Goal: Task Accomplishment & Management: Complete application form

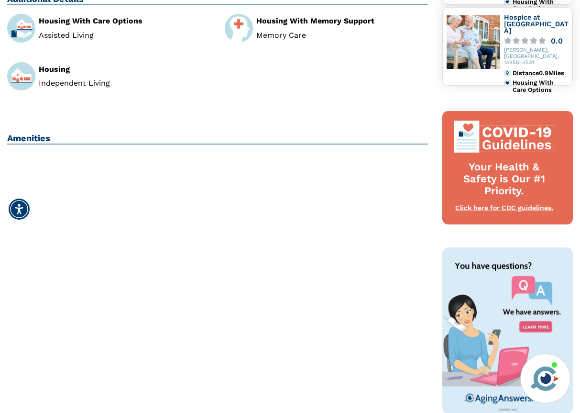
scroll to position [369, 0]
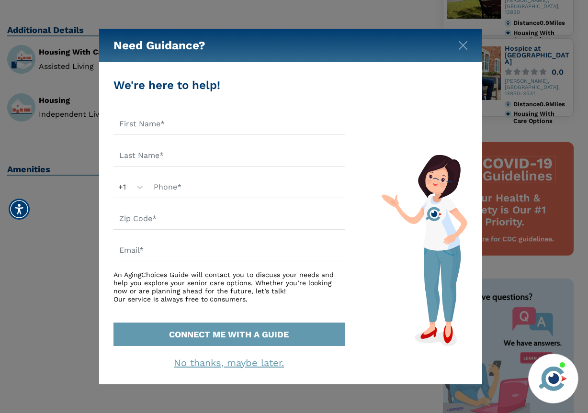
click at [267, 15] on div "Need Guidance? We're here to help! +1 An AgingChoices Guide will contact you to…" at bounding box center [294, 206] width 588 height 413
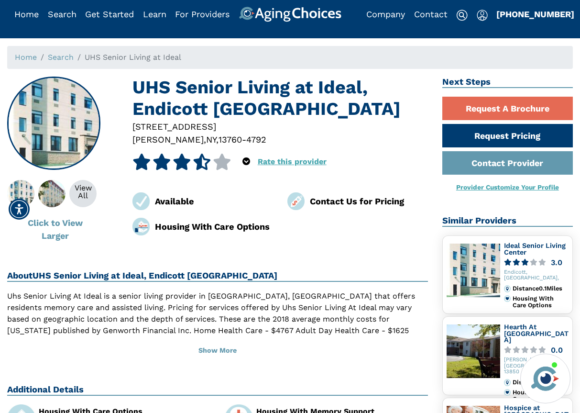
scroll to position [0, 0]
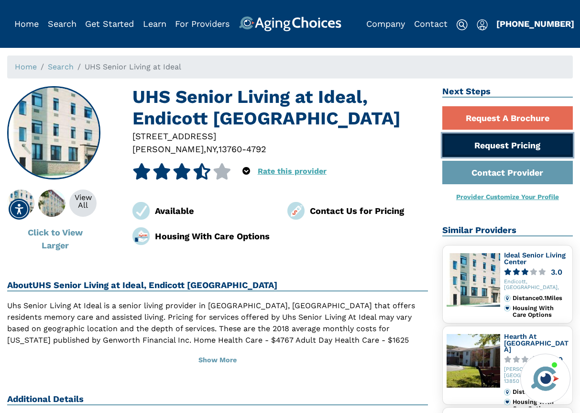
click at [530, 139] on link "Request Pricing" at bounding box center [508, 144] width 131 height 23
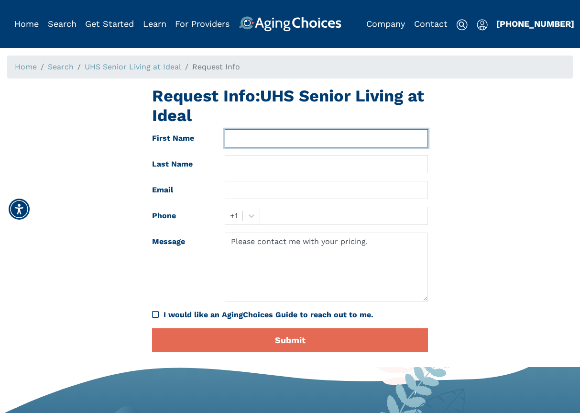
click at [250, 146] on input "text" at bounding box center [326, 138] width 203 height 18
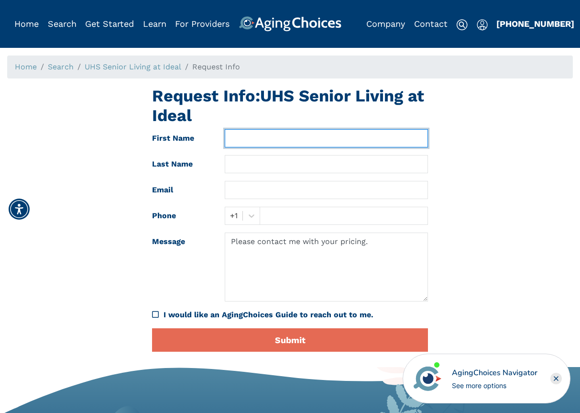
click at [256, 132] on input "text" at bounding box center [326, 138] width 203 height 18
type input "Jennifer"
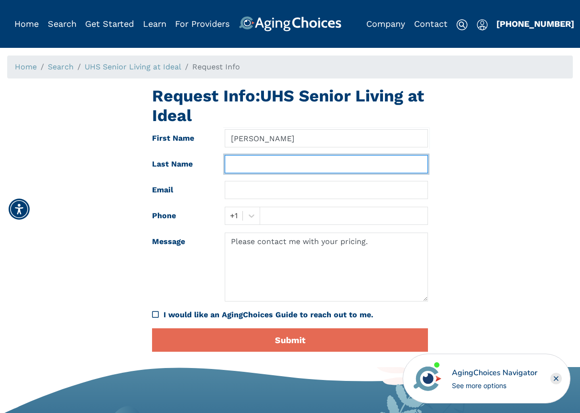
click at [261, 156] on input "text" at bounding box center [326, 164] width 203 height 18
type input "Betts"
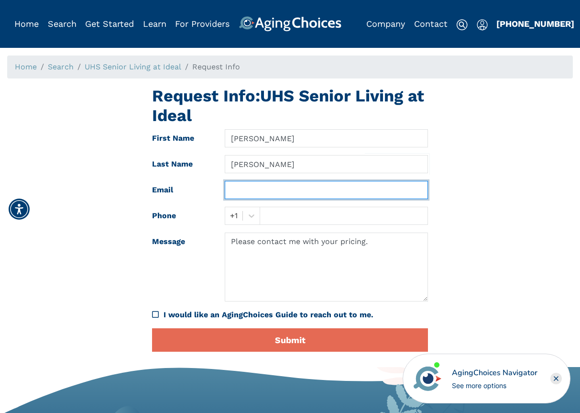
click at [264, 192] on input "text" at bounding box center [326, 190] width 203 height 18
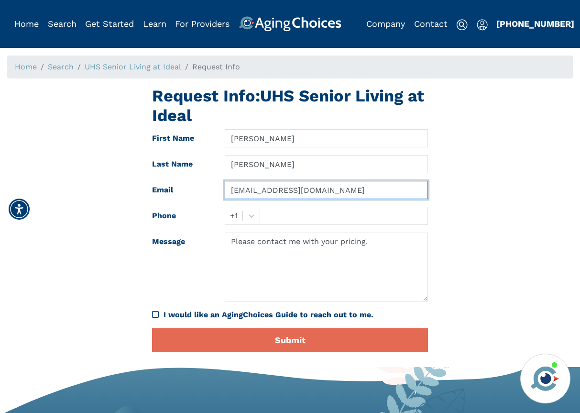
type input "jenniferbetts90@gmail.com"
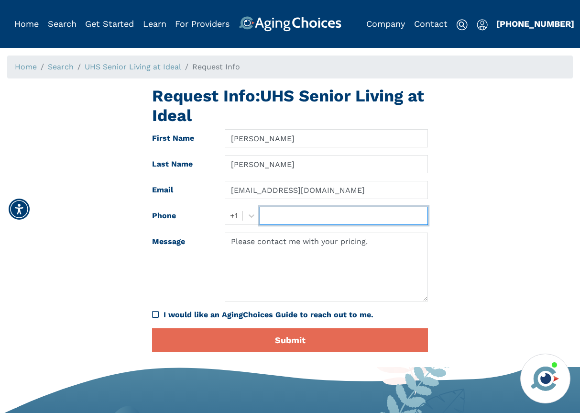
click at [274, 222] on input "text" at bounding box center [344, 216] width 168 height 18
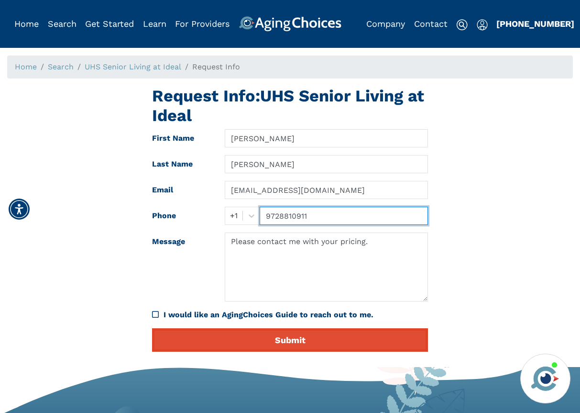
type input "9728810911"
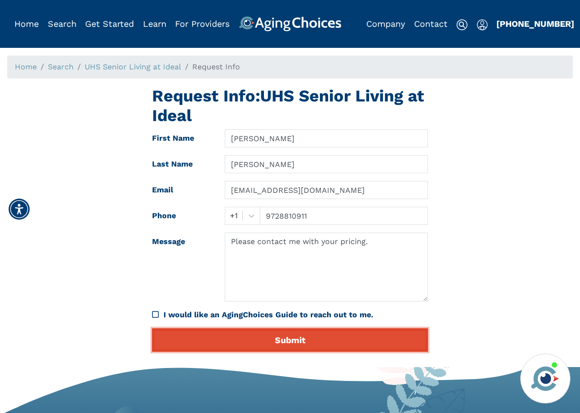
click at [266, 334] on button "Submit" at bounding box center [290, 339] width 276 height 23
